Goal: Task Accomplishment & Management: Manage account settings

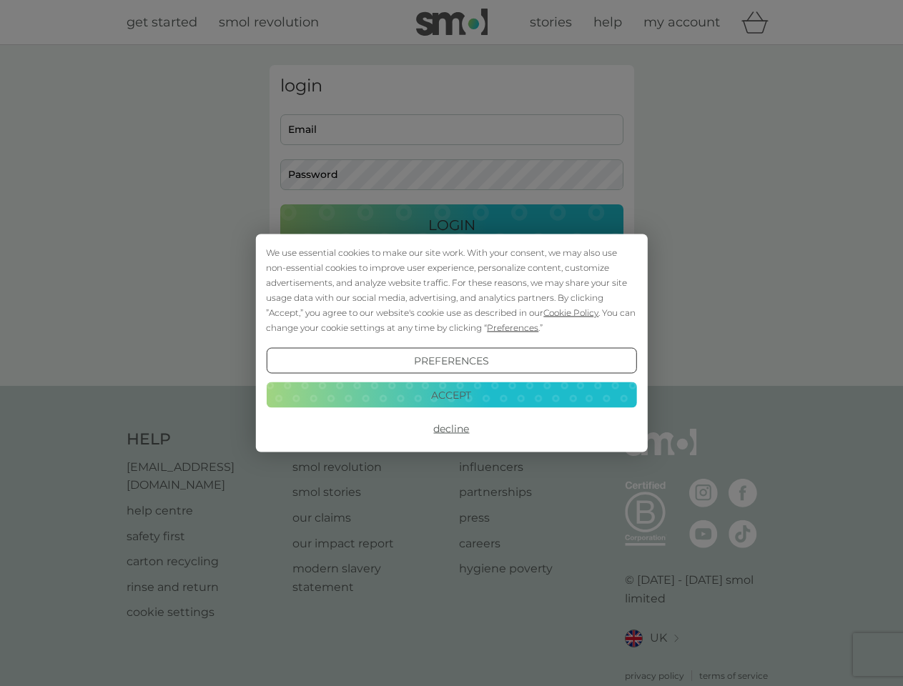
click at [571, 312] on span "Cookie Policy" at bounding box center [570, 312] width 55 height 11
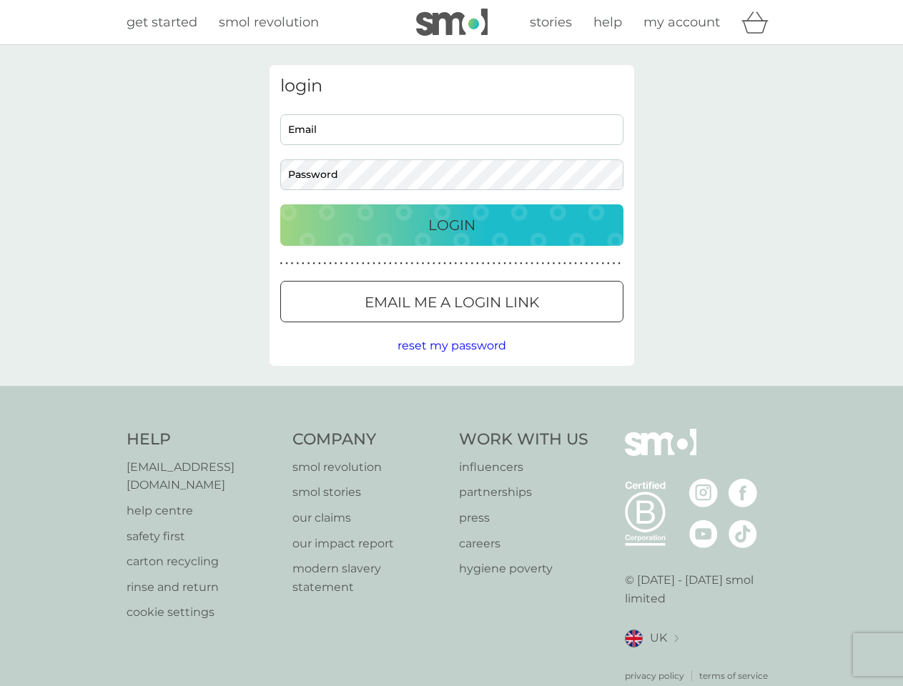
click at [511, 327] on div "login Email Password Login ● ● ● ● ● ● ● ● ● ● ● ● ● ● ● ● ● ● ● ● ● ● ● ● ● ● …" at bounding box center [451, 215] width 364 height 301
click at [451, 361] on div "login Email Password Login ● ● ● ● ● ● ● ● ● ● ● ● ● ● ● ● ● ● ● ● ● ● ● ● ● ● …" at bounding box center [451, 215] width 364 height 301
click at [451, 429] on div "Help [EMAIL_ADDRESS][DOMAIN_NAME] help centre safety first carton recycling rin…" at bounding box center [451, 556] width 650 height 254
click at [451, 394] on div "Help [EMAIL_ADDRESS][DOMAIN_NAME] help centre safety first carton recycling rin…" at bounding box center [451, 555] width 903 height 339
